Goal: Obtain resource: Obtain resource

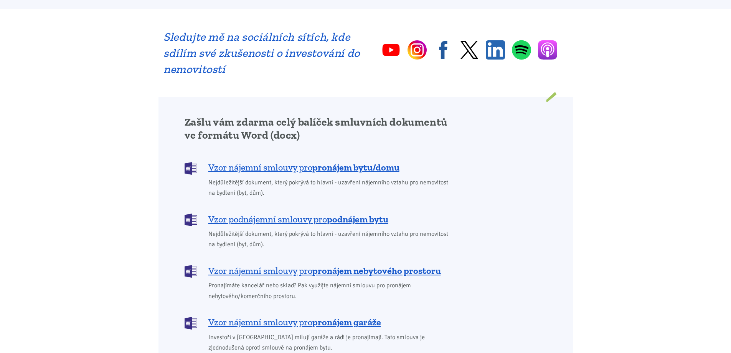
scroll to position [537, 0]
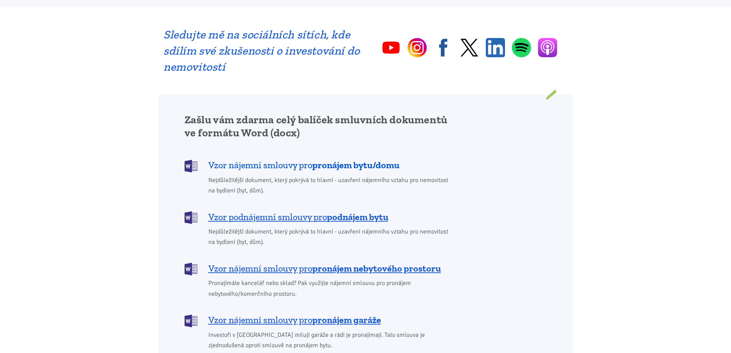
click at [319, 159] on b "pronájem bytu/domu" at bounding box center [355, 164] width 87 height 11
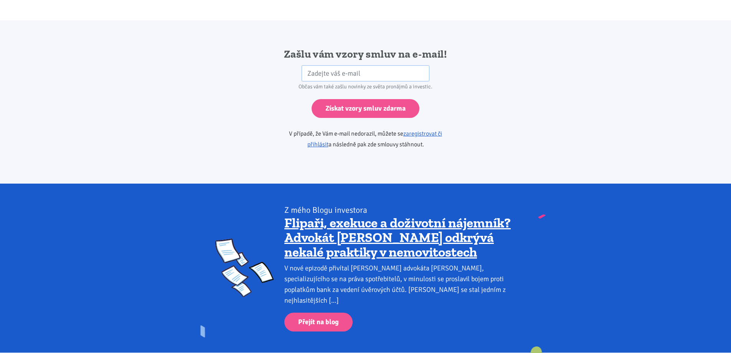
scroll to position [1282, 0]
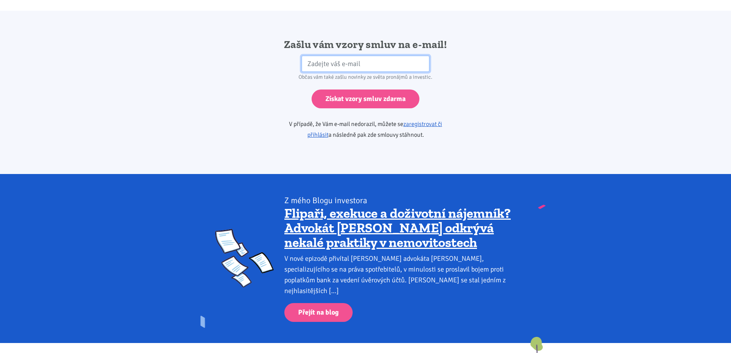
click at [308, 56] on input "email" at bounding box center [366, 64] width 128 height 17
type input "[EMAIL_ADDRESS][DOMAIN_NAME]"
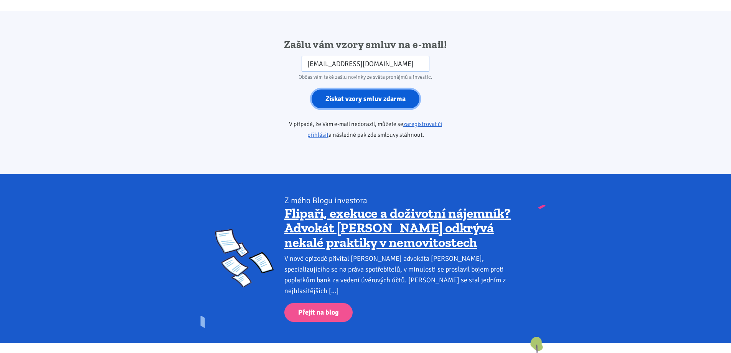
click at [350, 92] on input "Získat vzory smluv zdarma" at bounding box center [366, 98] width 108 height 19
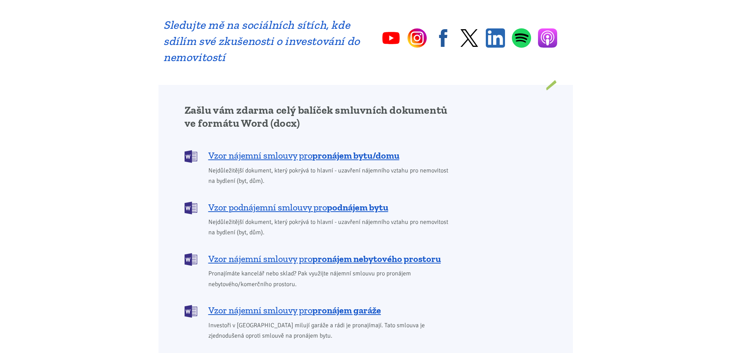
scroll to position [537, 0]
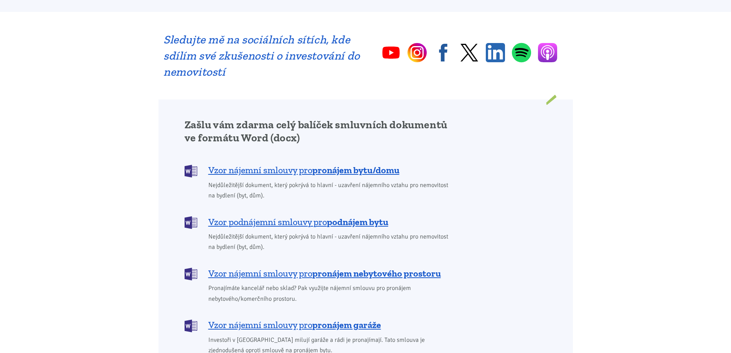
scroll to position [537, 0]
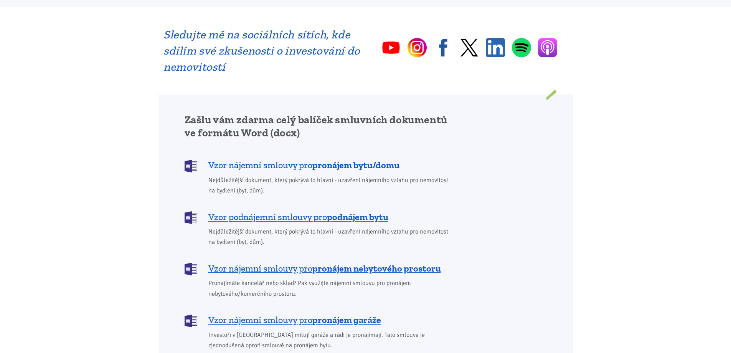
click at [271, 159] on span "Vzor nájemní smlouvy pro pronájem bytu/domu" at bounding box center [303, 165] width 191 height 12
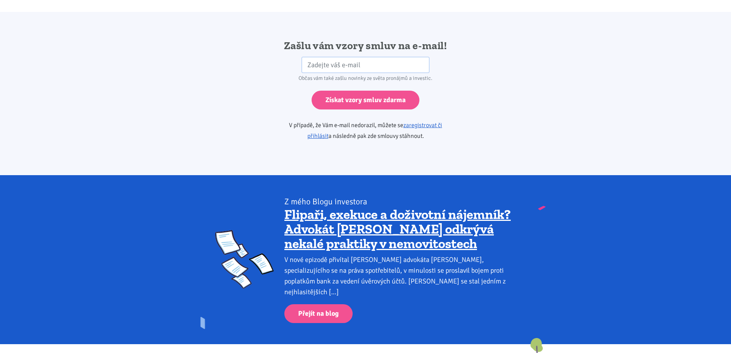
scroll to position [1282, 0]
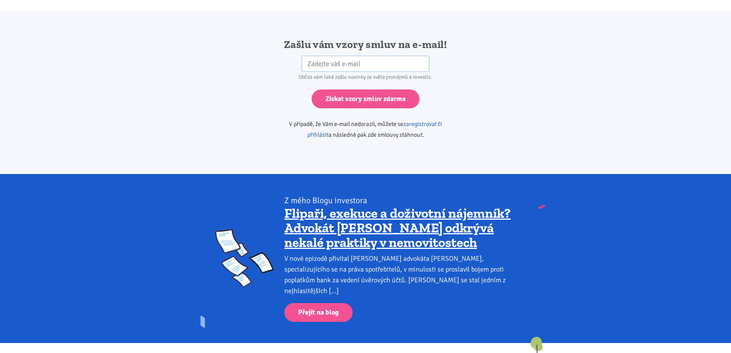
click at [409, 120] on link "zaregistrovat či přihlásit" at bounding box center [374, 129] width 135 height 18
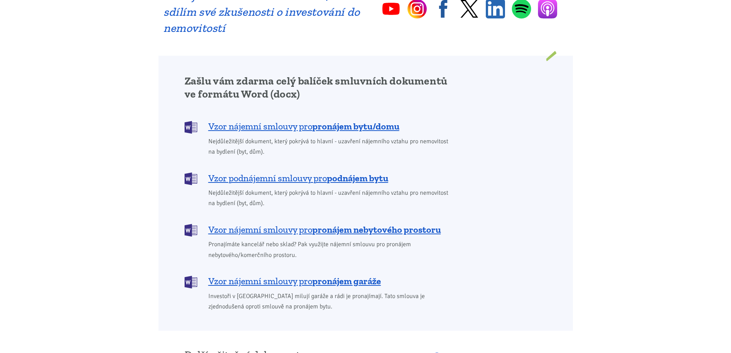
scroll to position [537, 0]
